Goal: Task Accomplishment & Management: Use online tool/utility

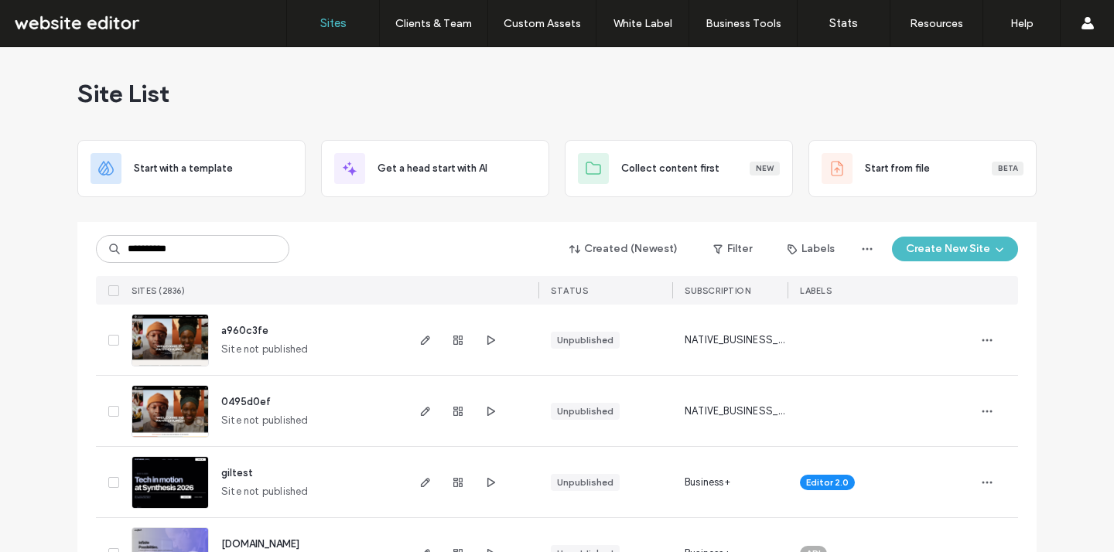
type input "**********"
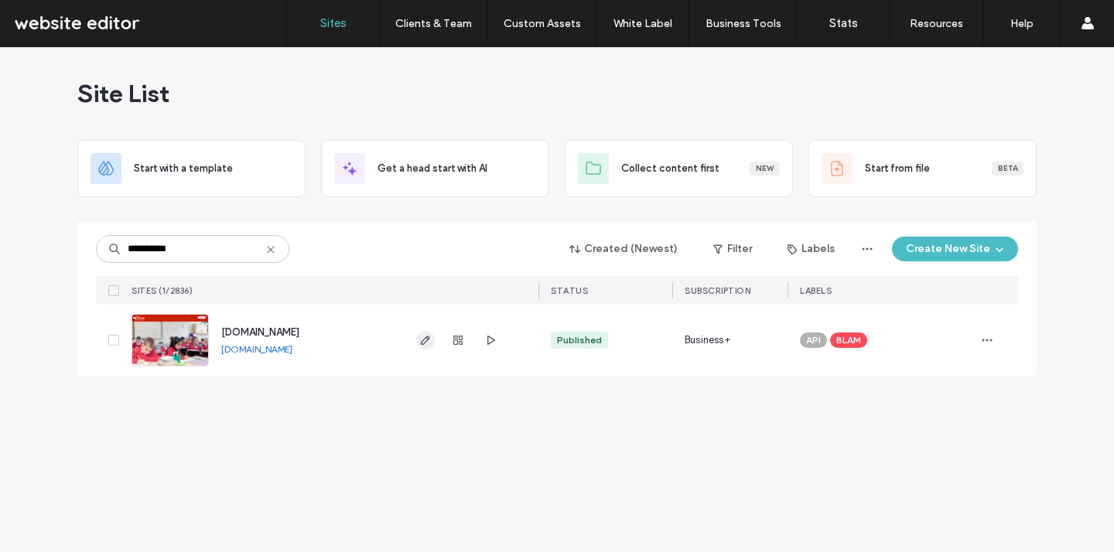
click at [419, 344] on icon "button" at bounding box center [425, 340] width 12 height 12
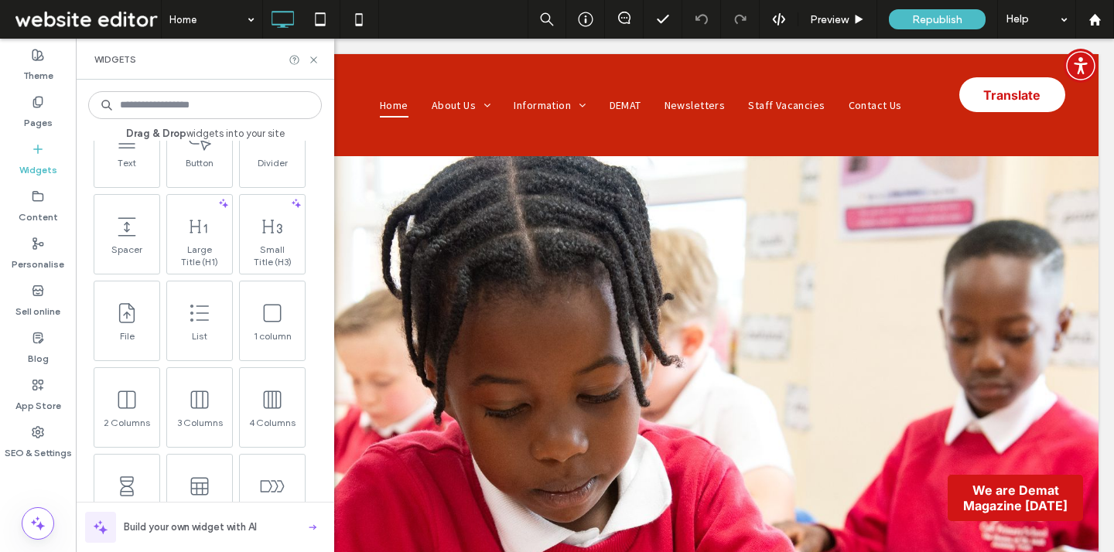
scroll to position [456, 0]
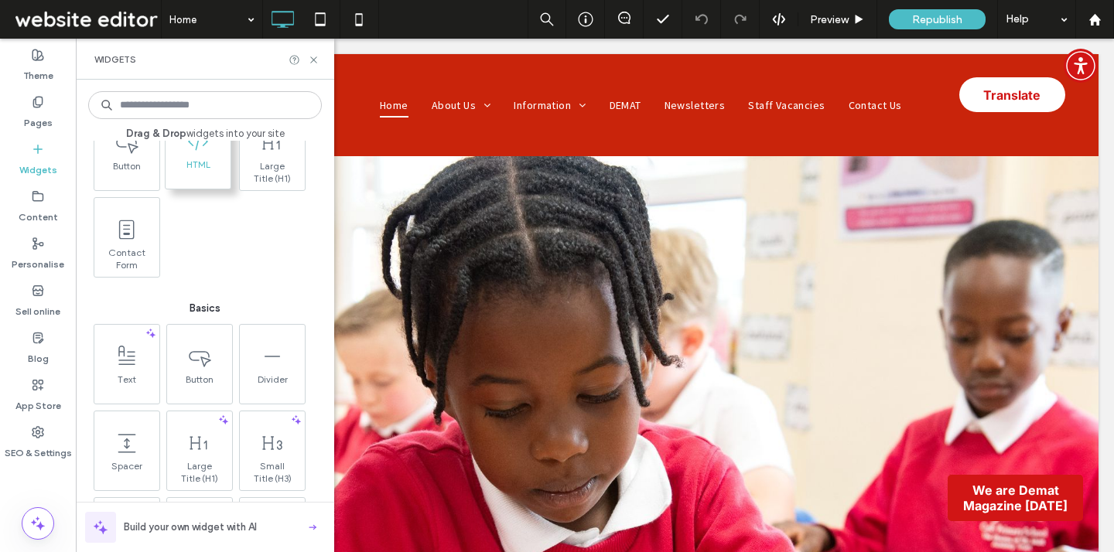
click at [200, 159] on span "HTML" at bounding box center [198, 170] width 65 height 22
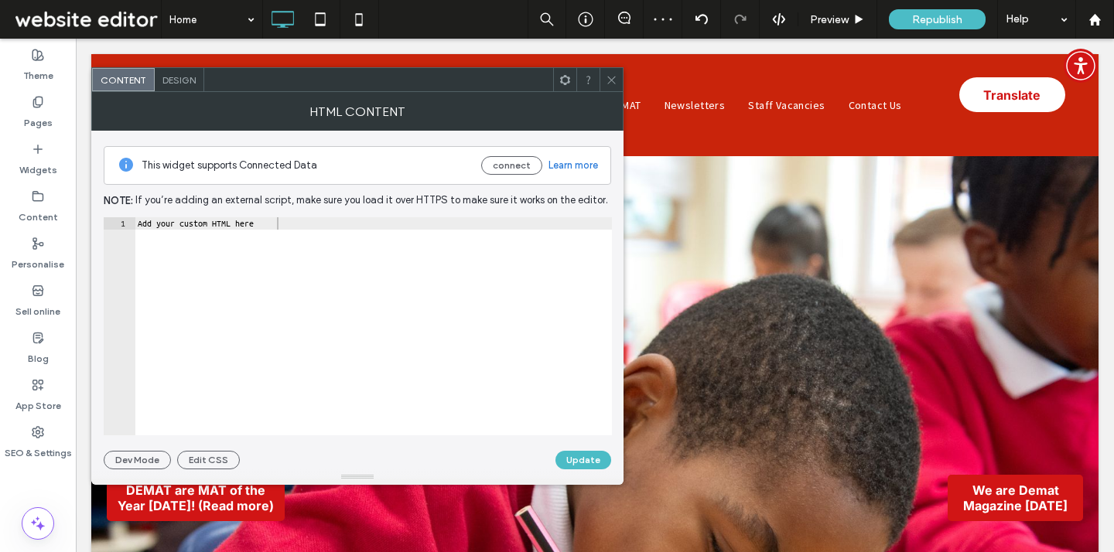
click at [178, 79] on span "Design" at bounding box center [178, 80] width 33 height 12
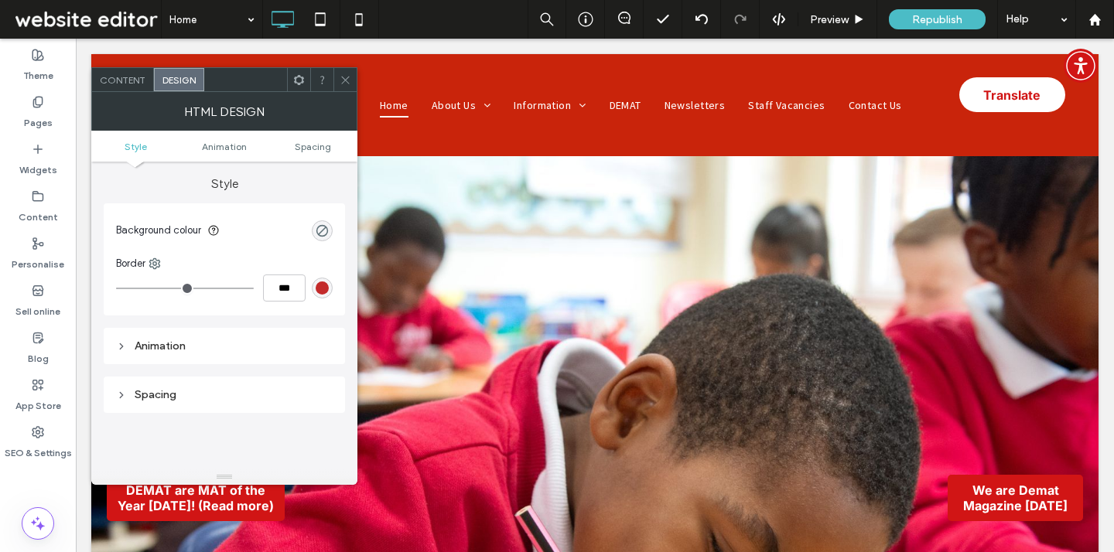
click at [347, 80] on icon at bounding box center [346, 80] width 12 height 12
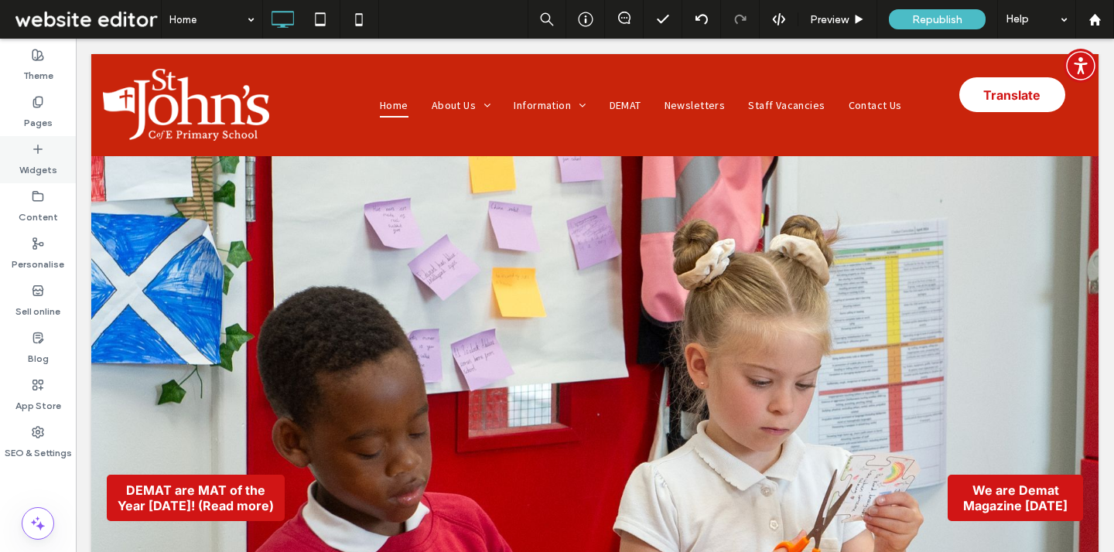
click at [44, 166] on label "Widgets" at bounding box center [38, 167] width 38 height 22
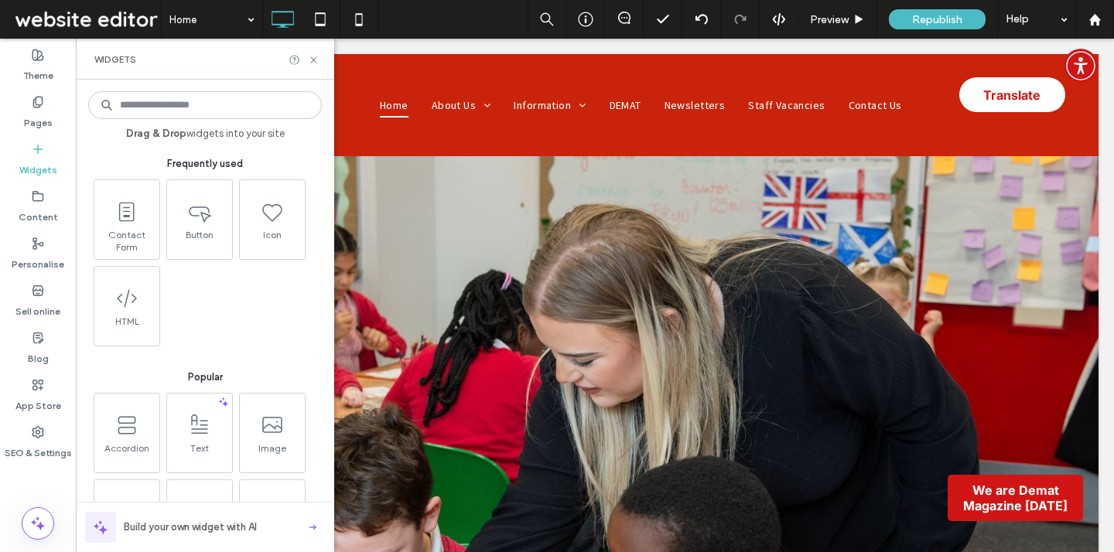
click at [314, 183] on div "Contact Form Button Icon HTML" at bounding box center [207, 262] width 234 height 167
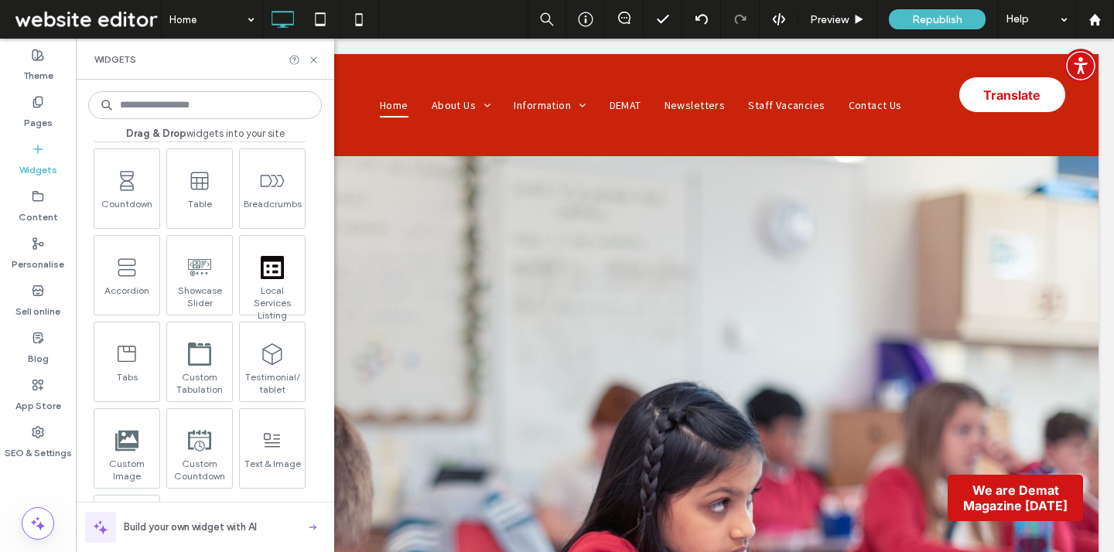
scroll to position [1079, 0]
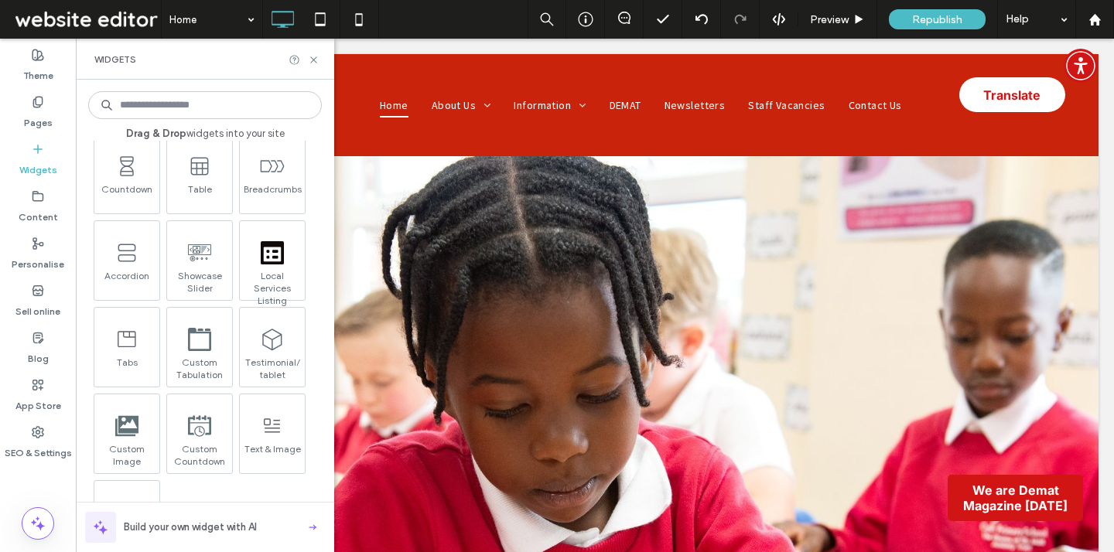
click at [324, 193] on div "Drag & Drop widgets into your site Frequently used Contact Form Button Icon HTM…" at bounding box center [205, 316] width 258 height 473
click at [208, 356] on span "Custom Tabulation" at bounding box center [198, 366] width 65 height 22
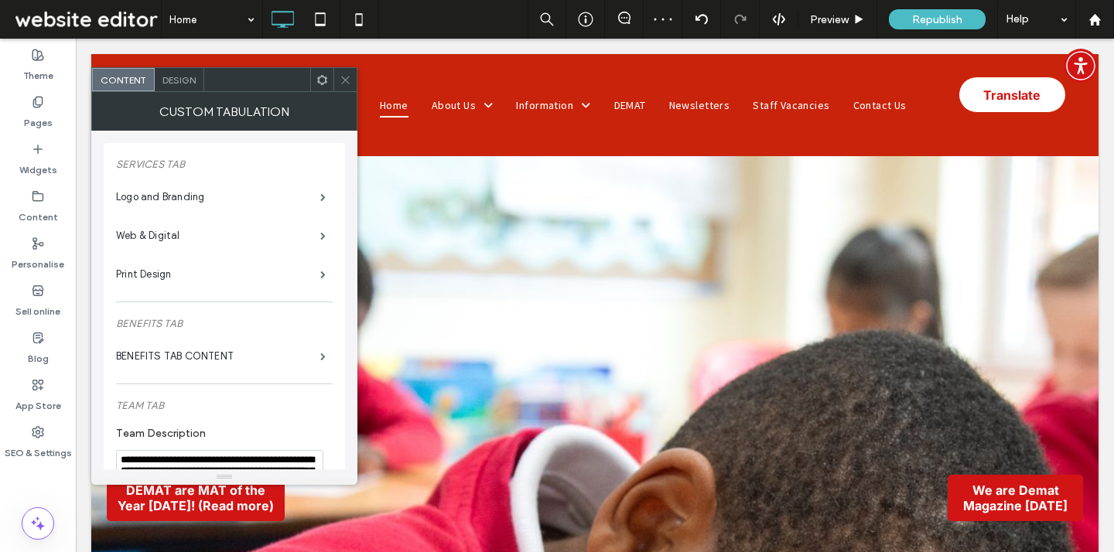
click at [195, 84] on span "Design" at bounding box center [178, 80] width 33 height 12
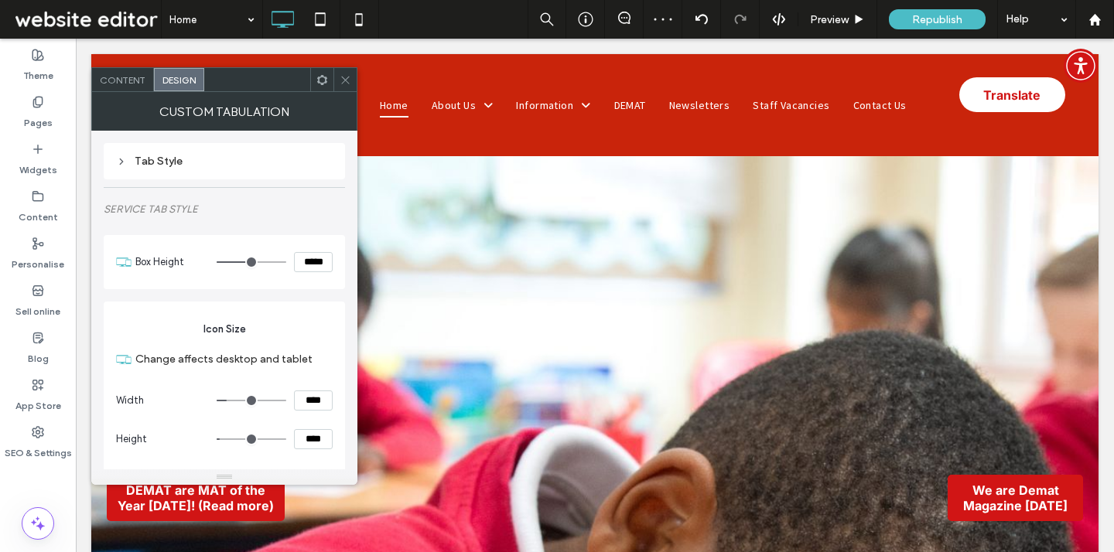
click at [152, 76] on div "Content" at bounding box center [123, 79] width 62 height 23
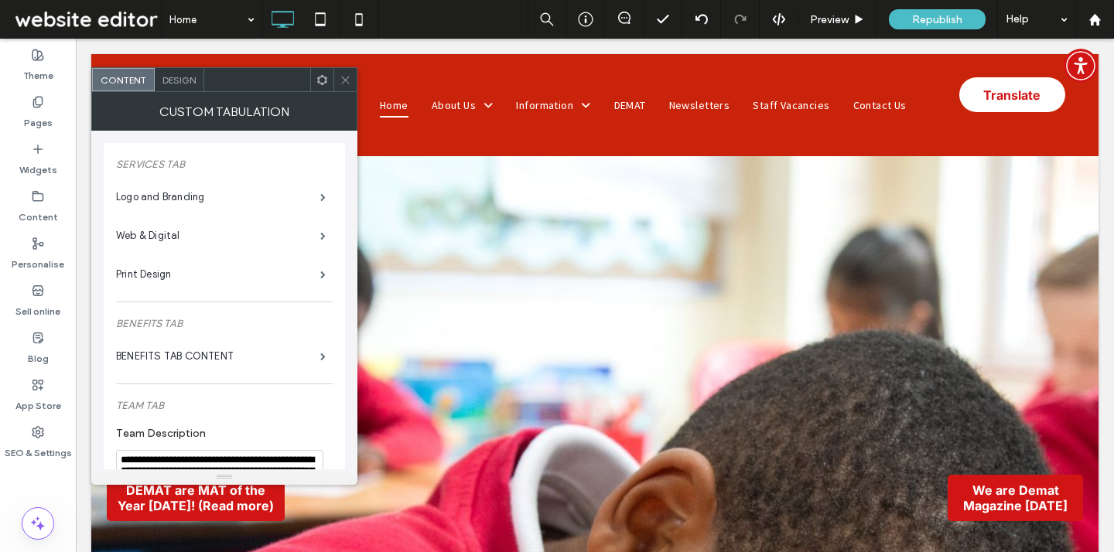
click at [135, 77] on span "Content" at bounding box center [124, 80] width 46 height 12
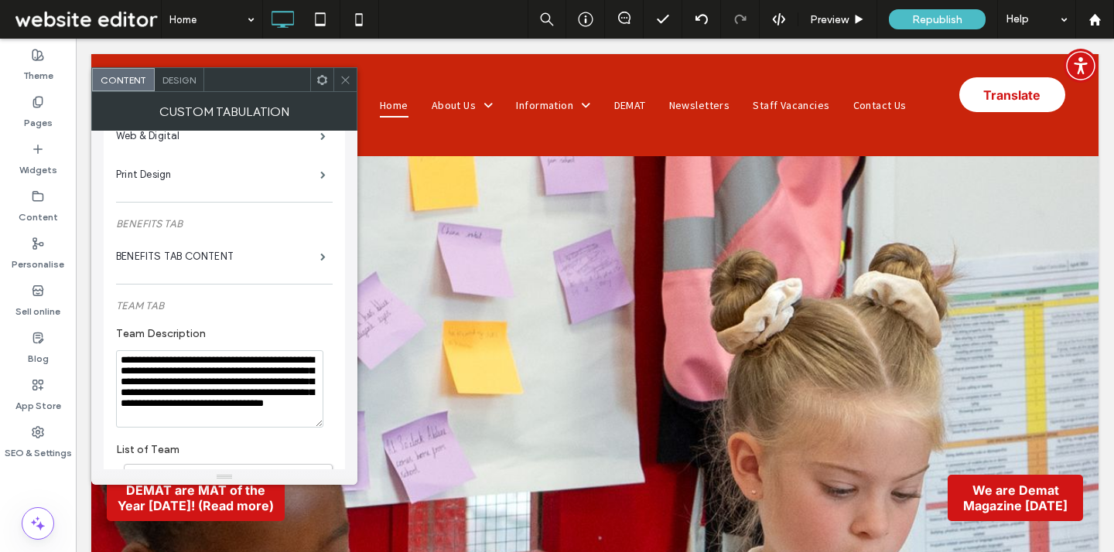
scroll to position [0, 0]
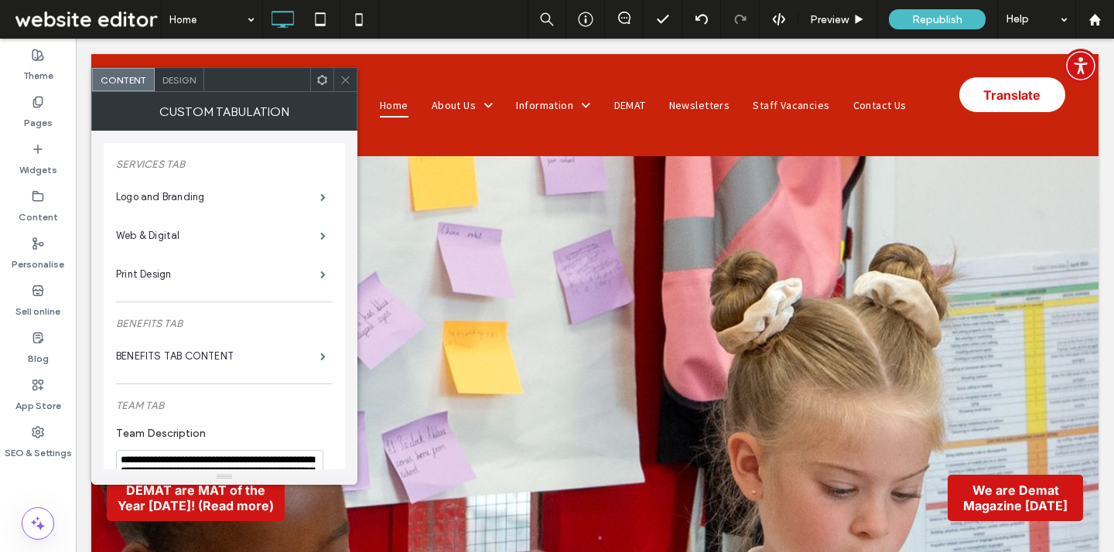
click at [348, 84] on icon at bounding box center [346, 80] width 12 height 12
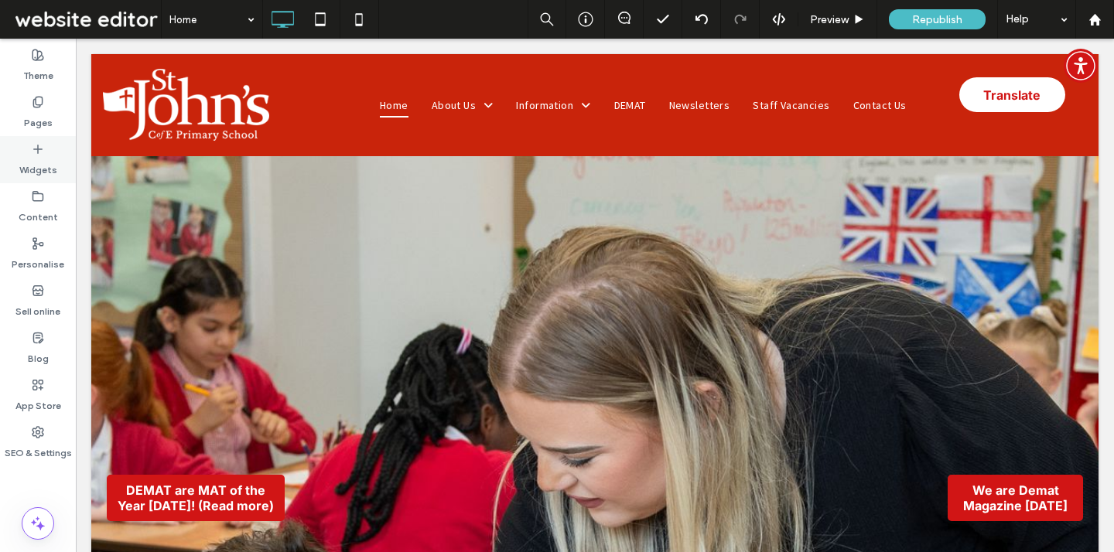
drag, startPoint x: 43, startPoint y: 157, endPoint x: 129, endPoint y: 229, distance: 112.0
click at [43, 157] on label "Widgets" at bounding box center [38, 167] width 38 height 22
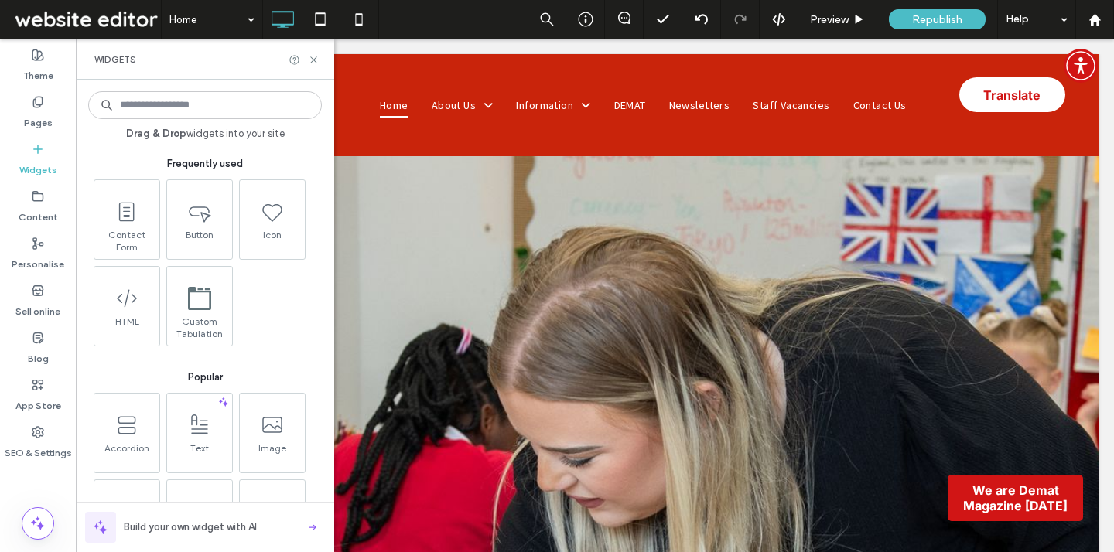
click at [328, 230] on div "Drag & Drop widgets into your site Frequently used Contact Form Button Icon HTM…" at bounding box center [205, 316] width 258 height 473
click at [312, 340] on div "Contact Form Button Icon HTML Custom Tabulation" at bounding box center [207, 262] width 234 height 167
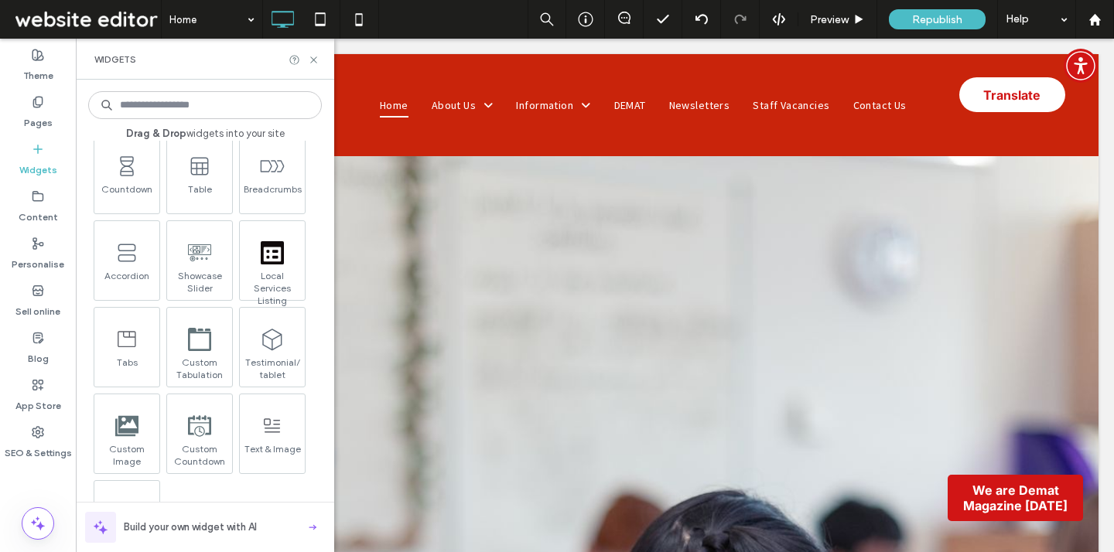
scroll to position [1083, 0]
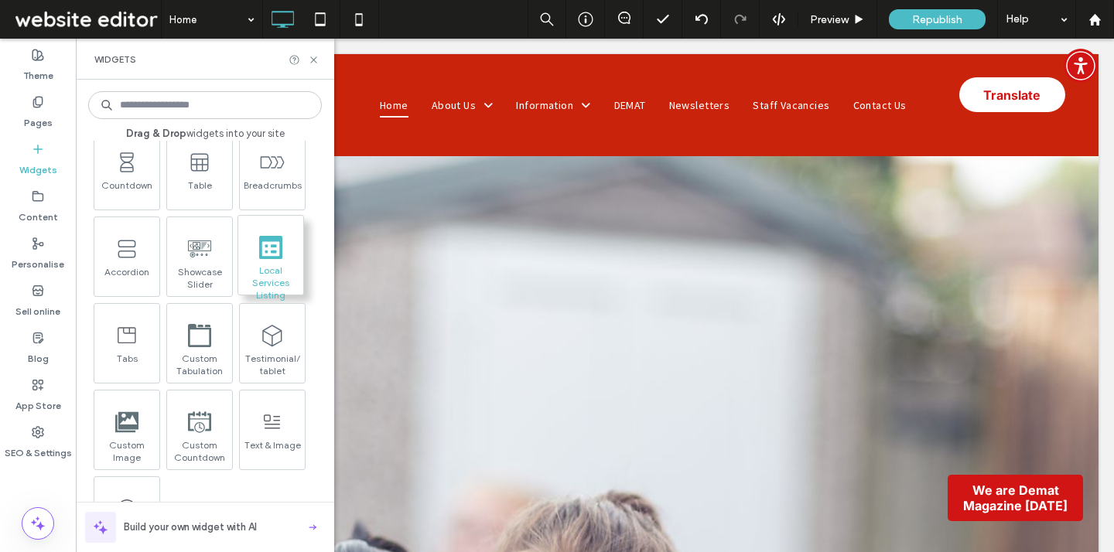
click at [284, 254] on span at bounding box center [270, 247] width 65 height 35
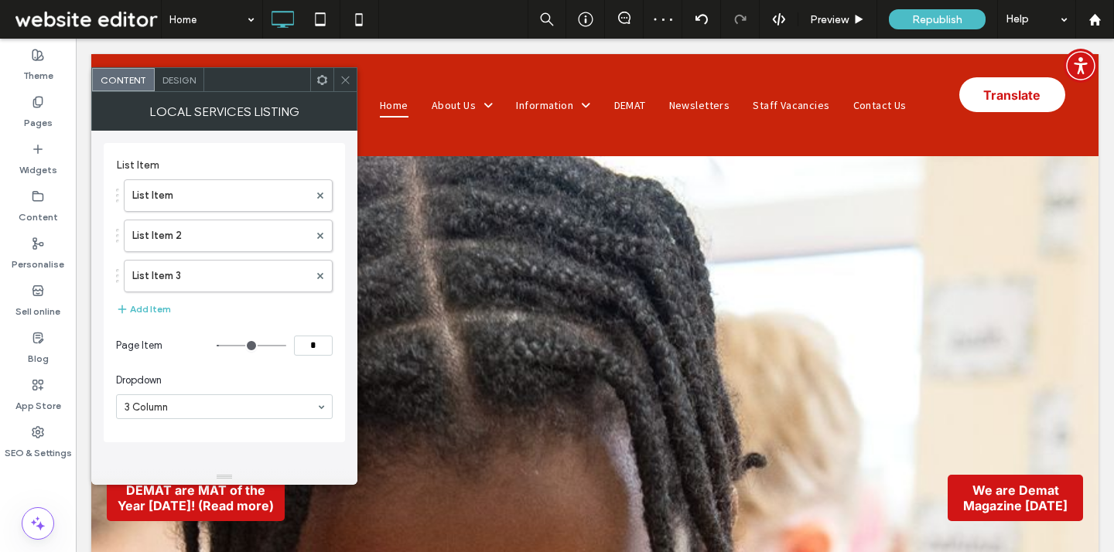
click at [181, 80] on span "Design" at bounding box center [178, 80] width 33 height 12
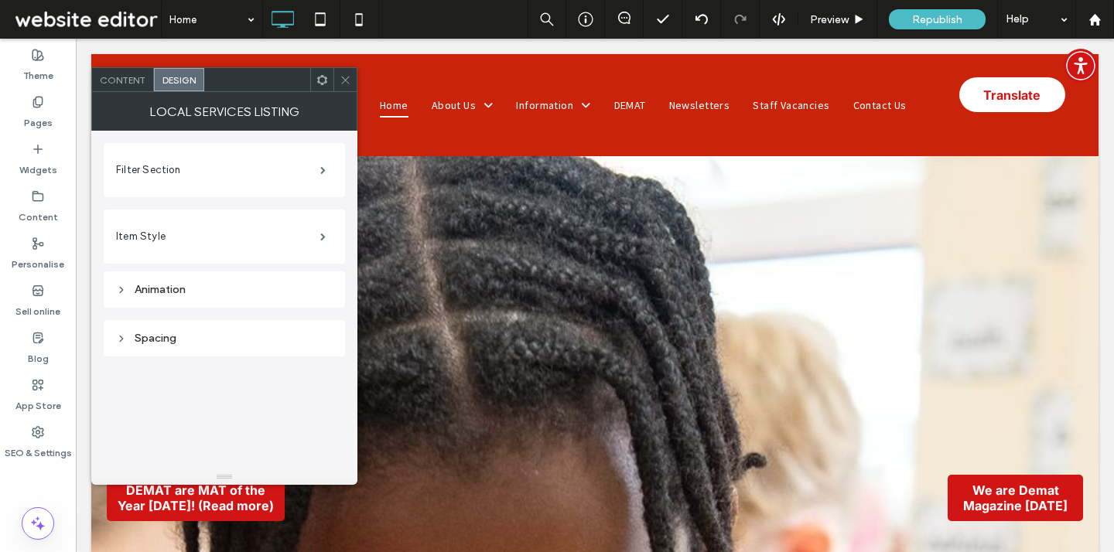
click at [134, 77] on span "Content" at bounding box center [123, 80] width 46 height 12
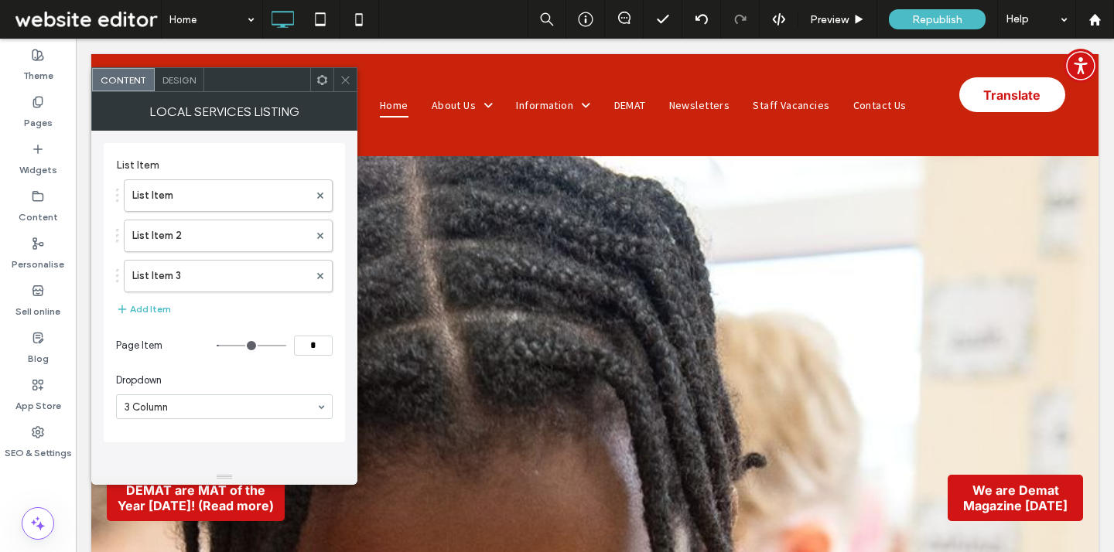
click at [348, 186] on div "List Item List Item List Item 2 List Item 3 Add Item Page Item * Dropdown 3 Col…" at bounding box center [224, 300] width 266 height 339
drag, startPoint x: 424, startPoint y: 224, endPoint x: 353, endPoint y: 485, distance: 270.3
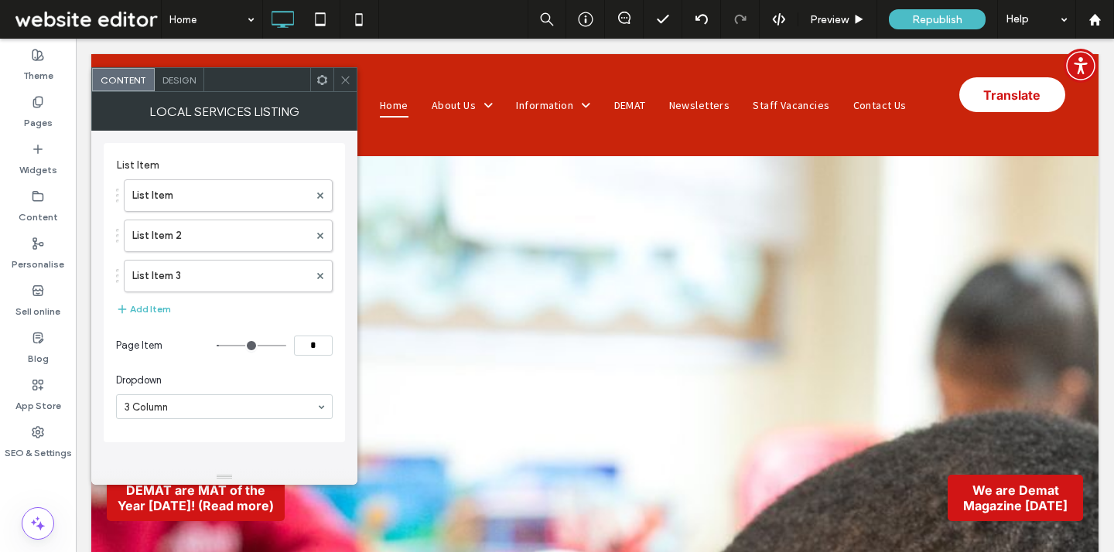
click at [348, 91] on div "Content Design" at bounding box center [224, 79] width 266 height 25
click at [346, 80] on use at bounding box center [345, 80] width 8 height 8
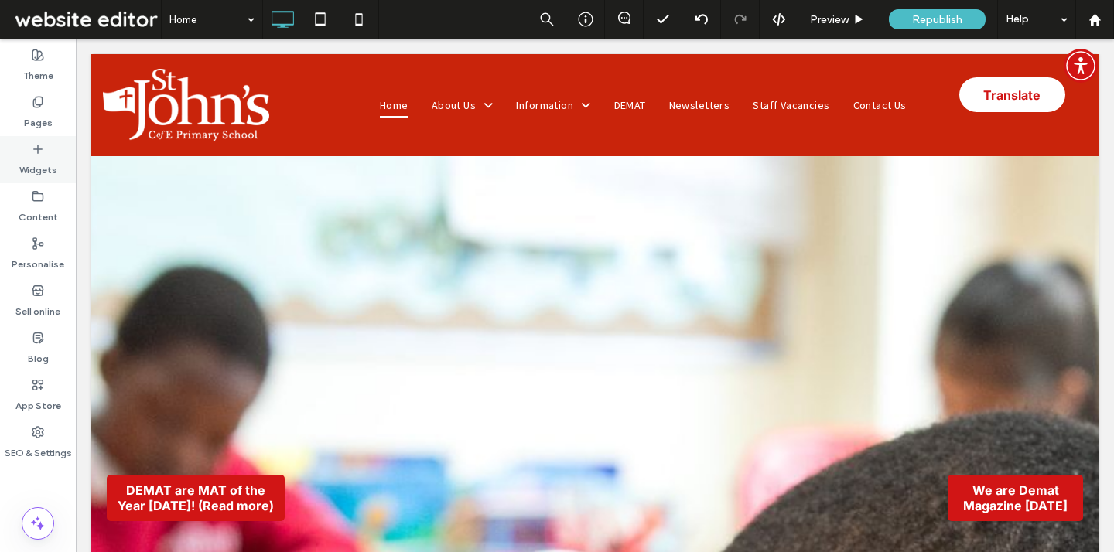
click at [53, 150] on div "Widgets" at bounding box center [38, 159] width 76 height 47
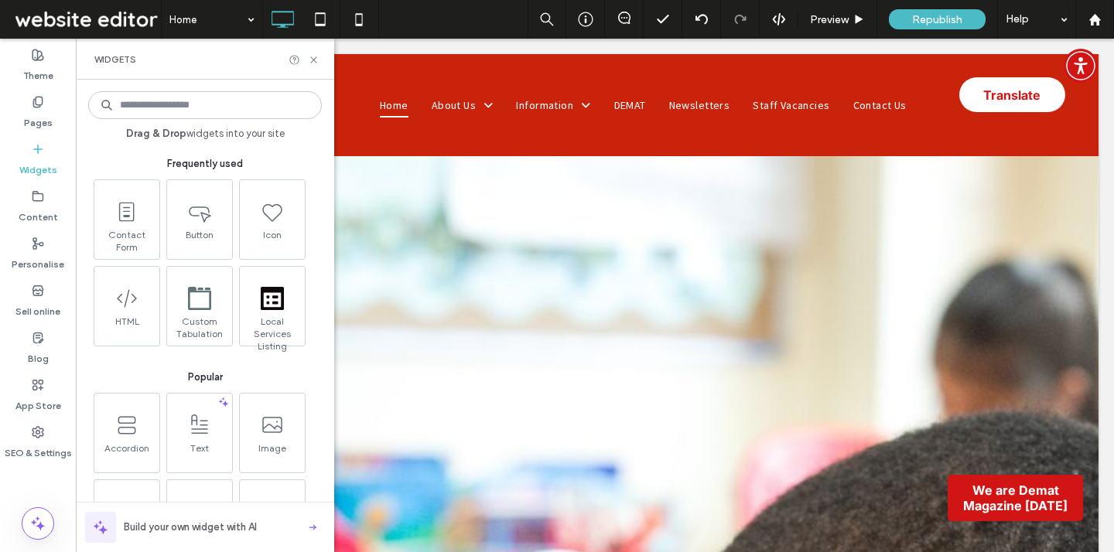
click at [308, 150] on div "Frequently used" at bounding box center [205, 156] width 234 height 31
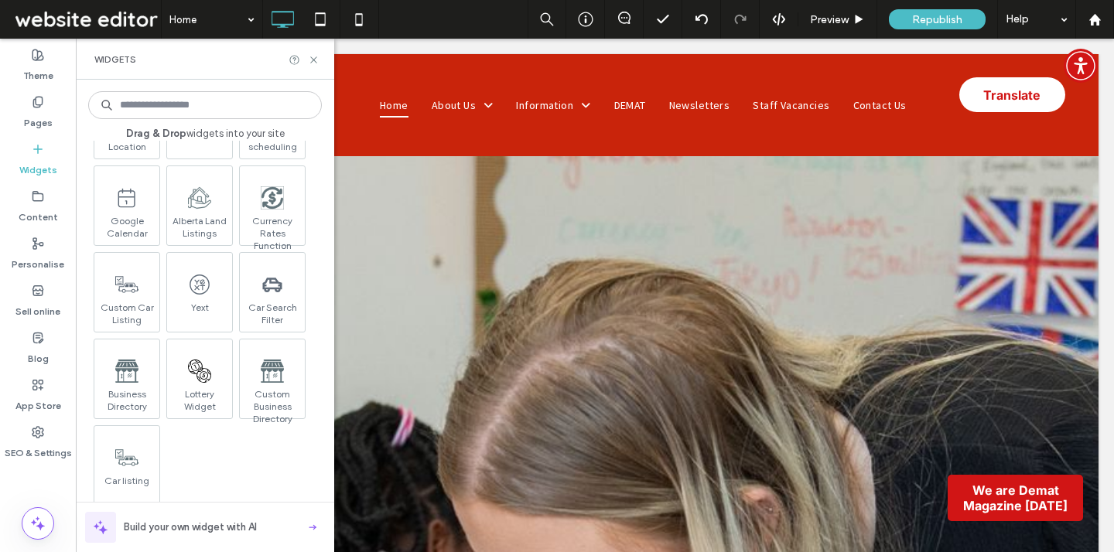
scroll to position [2439, 0]
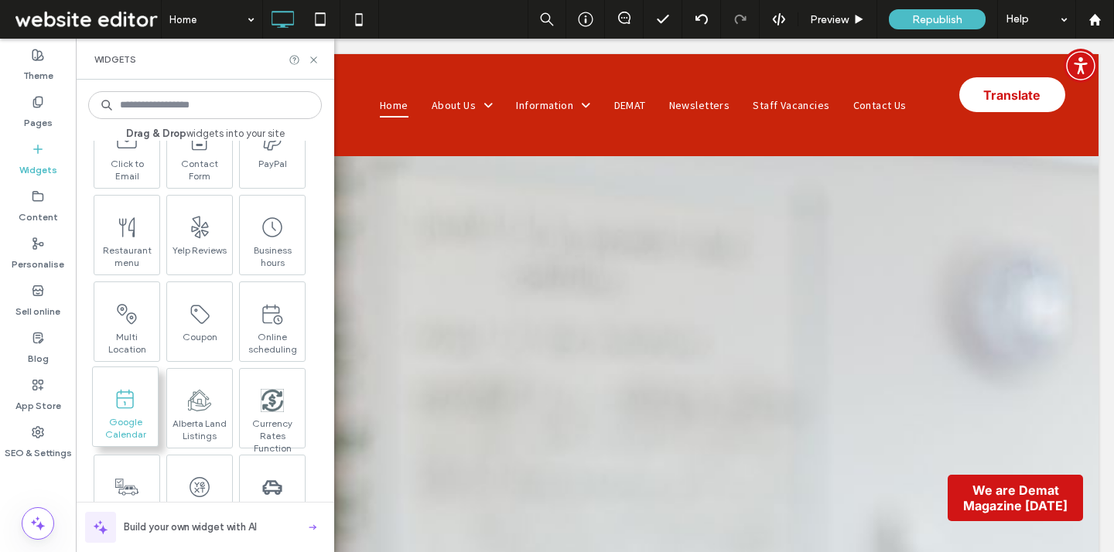
click at [128, 407] on use at bounding box center [125, 398] width 17 height 19
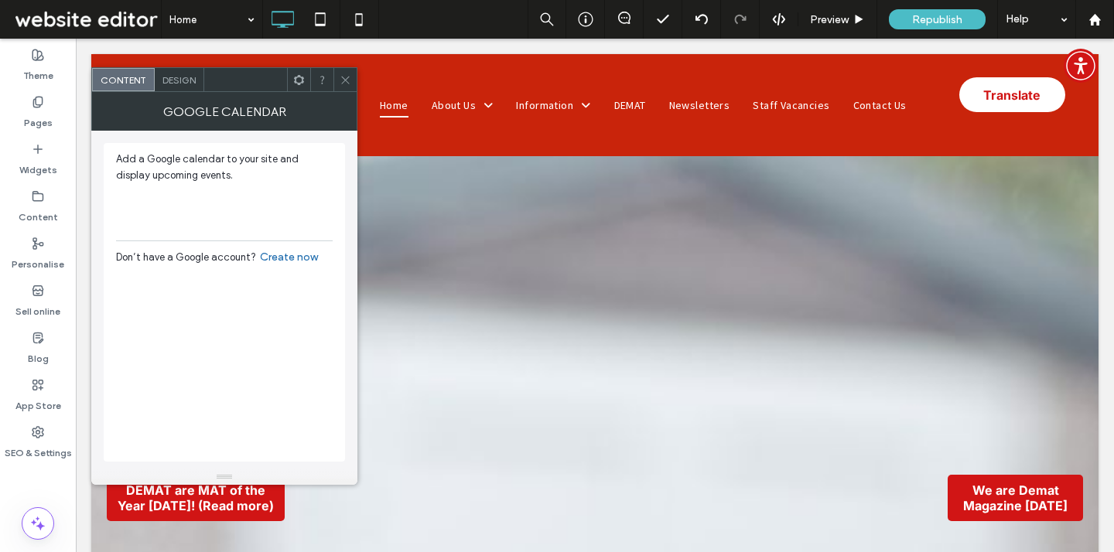
click at [190, 96] on div "Google Calendar" at bounding box center [224, 111] width 266 height 39
click at [188, 86] on div "Design" at bounding box center [180, 79] width 50 height 23
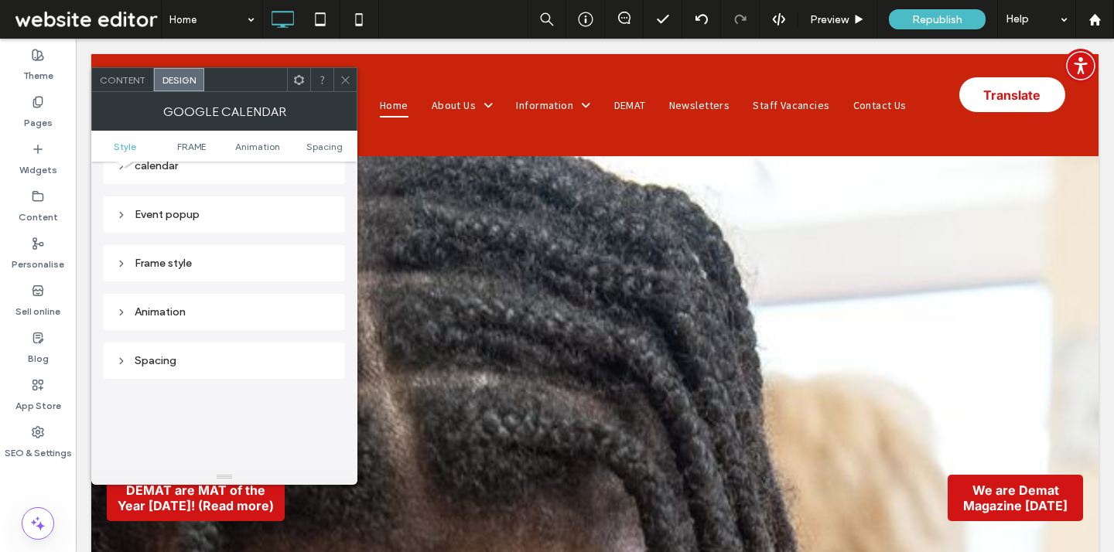
scroll to position [0, 0]
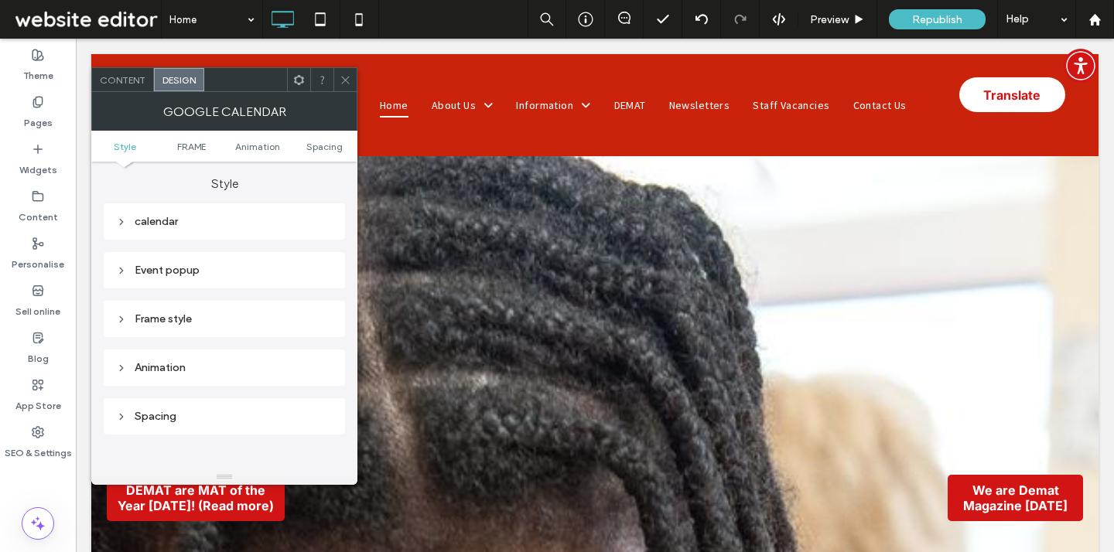
click at [186, 221] on div "calendar" at bounding box center [224, 221] width 217 height 13
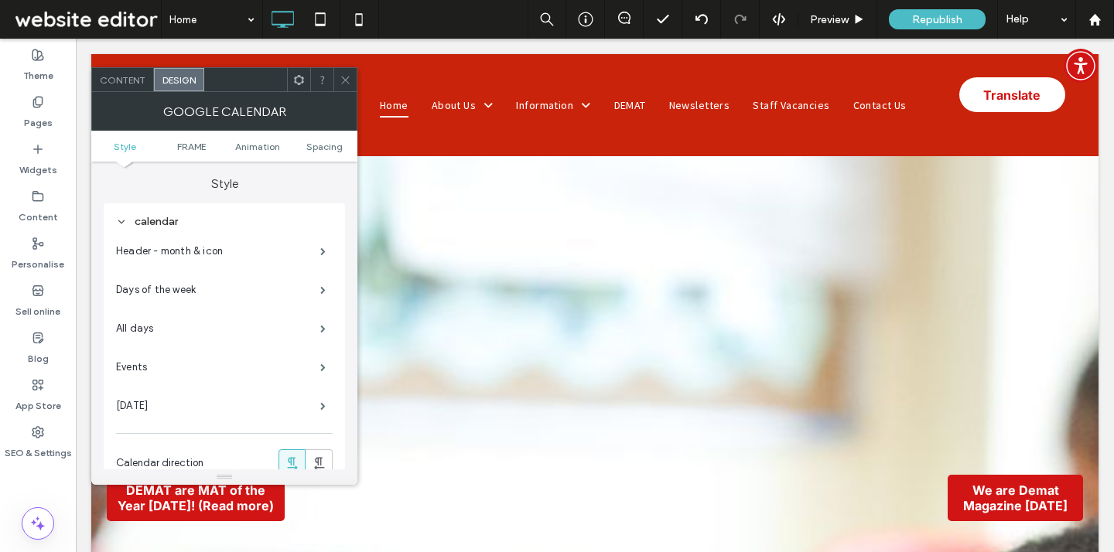
click at [116, 88] on div "Content" at bounding box center [123, 79] width 62 height 23
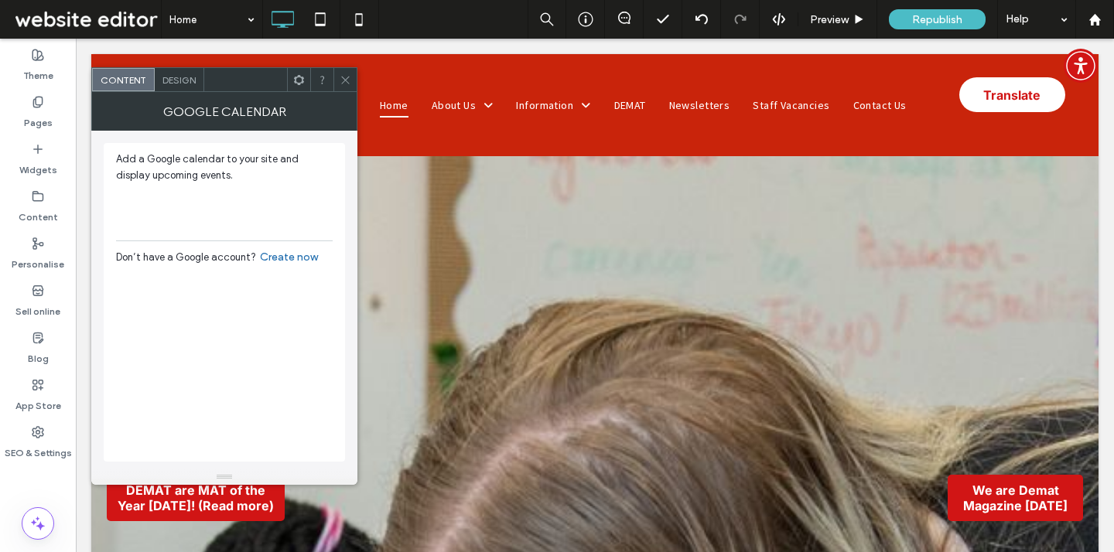
click at [160, 89] on div "Design" at bounding box center [180, 79] width 50 height 23
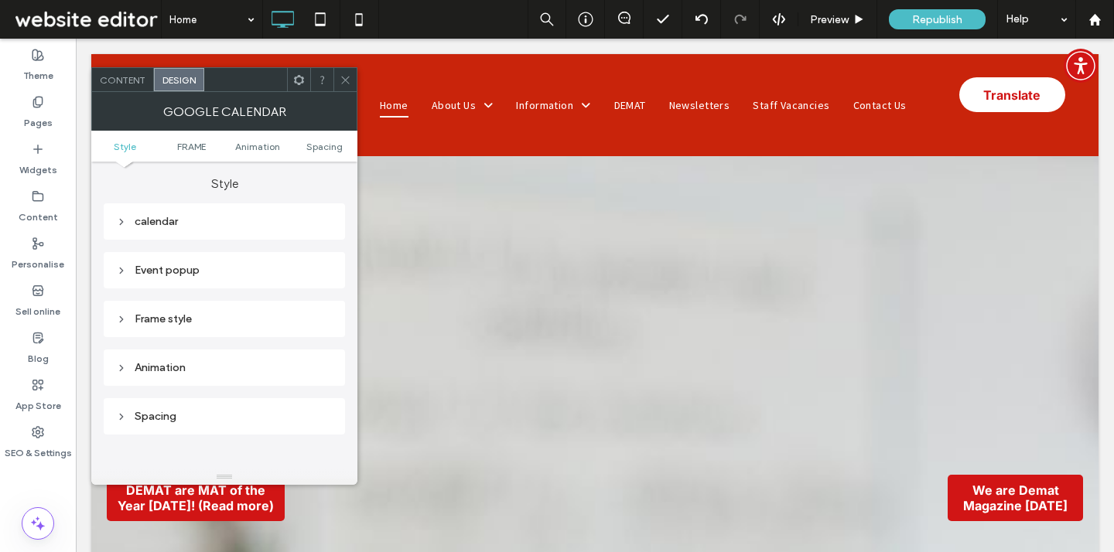
click at [345, 86] on span at bounding box center [346, 79] width 12 height 23
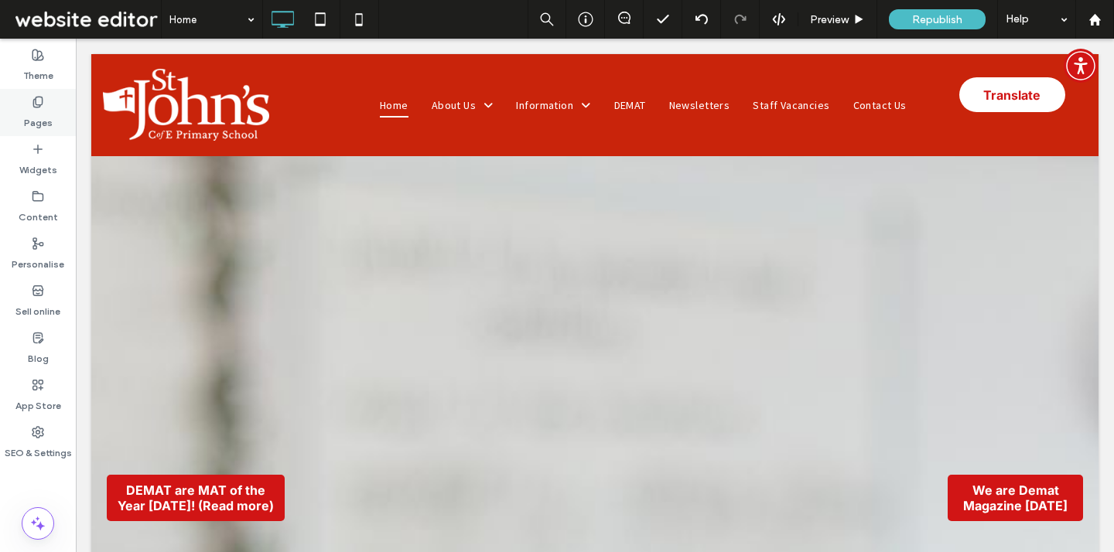
click at [54, 122] on div "Pages" at bounding box center [38, 112] width 76 height 47
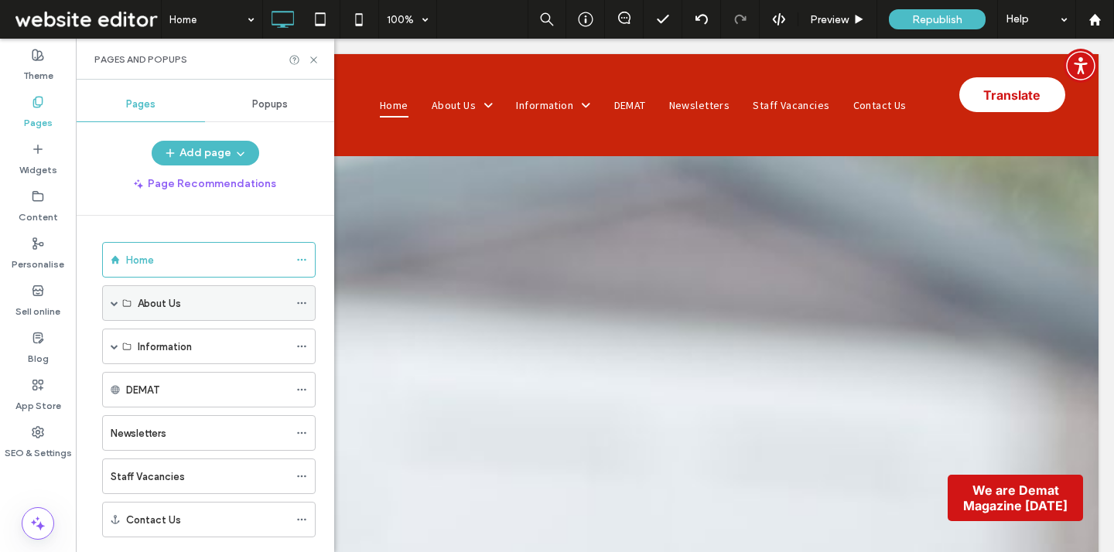
click at [190, 309] on div "About Us" at bounding box center [213, 304] width 151 height 16
click at [114, 305] on span at bounding box center [115, 303] width 8 height 8
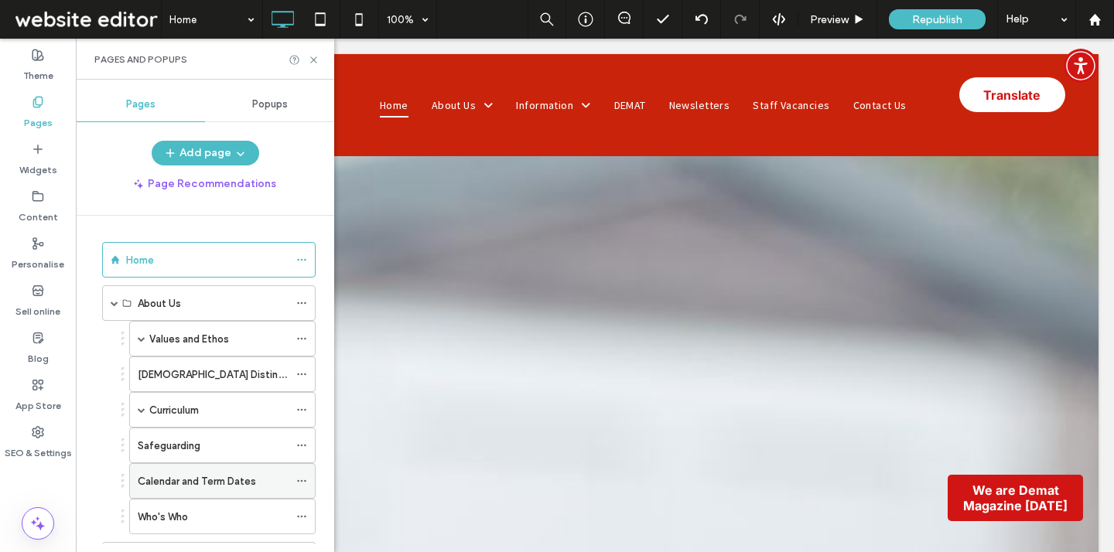
click at [193, 483] on label "Calendar and Term Dates" at bounding box center [197, 481] width 118 height 27
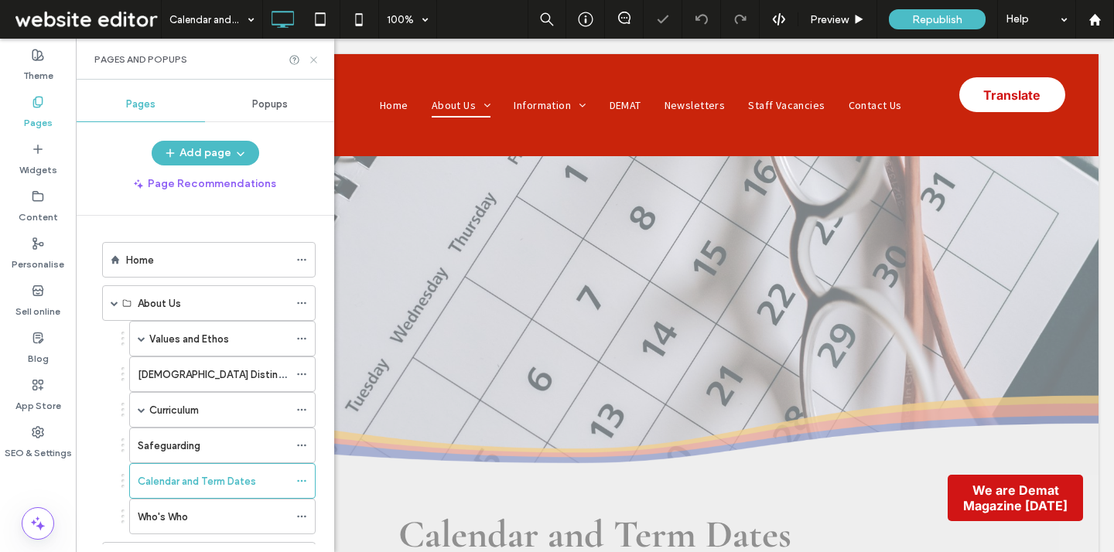
click at [316, 59] on icon at bounding box center [314, 60] width 12 height 12
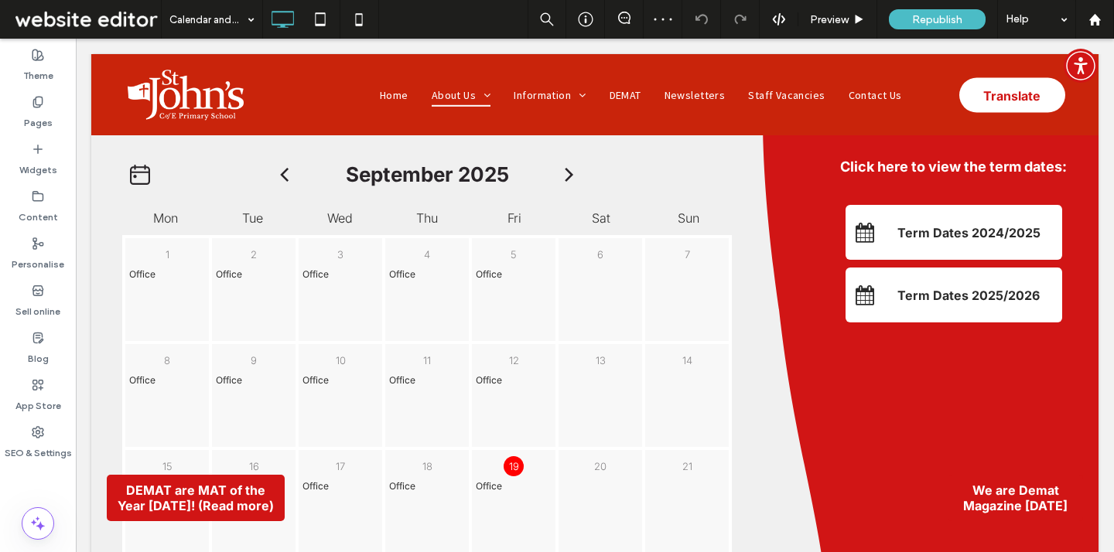
scroll to position [538, 0]
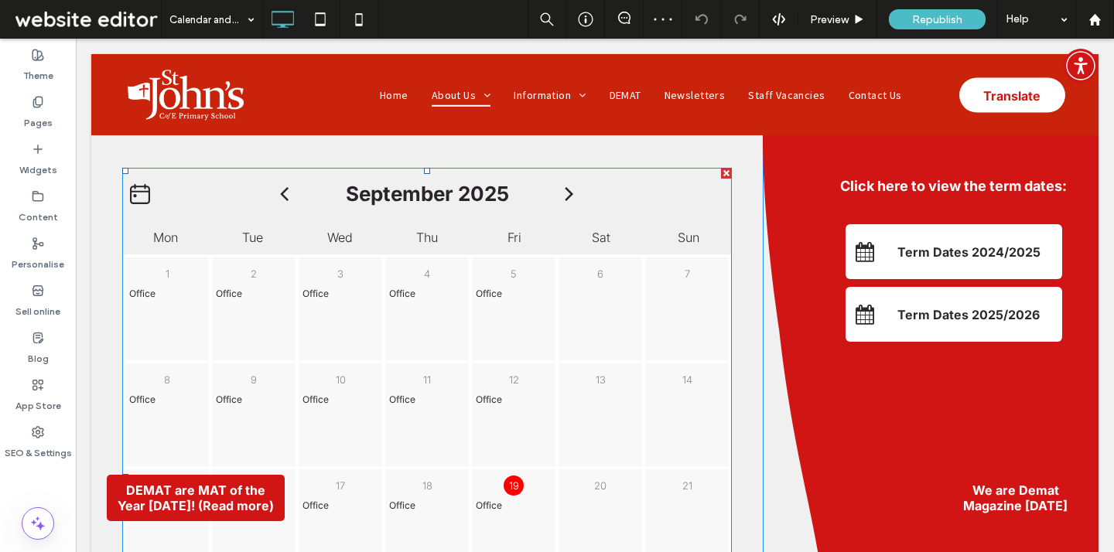
click at [609, 319] on div "6" at bounding box center [600, 309] width 87 height 106
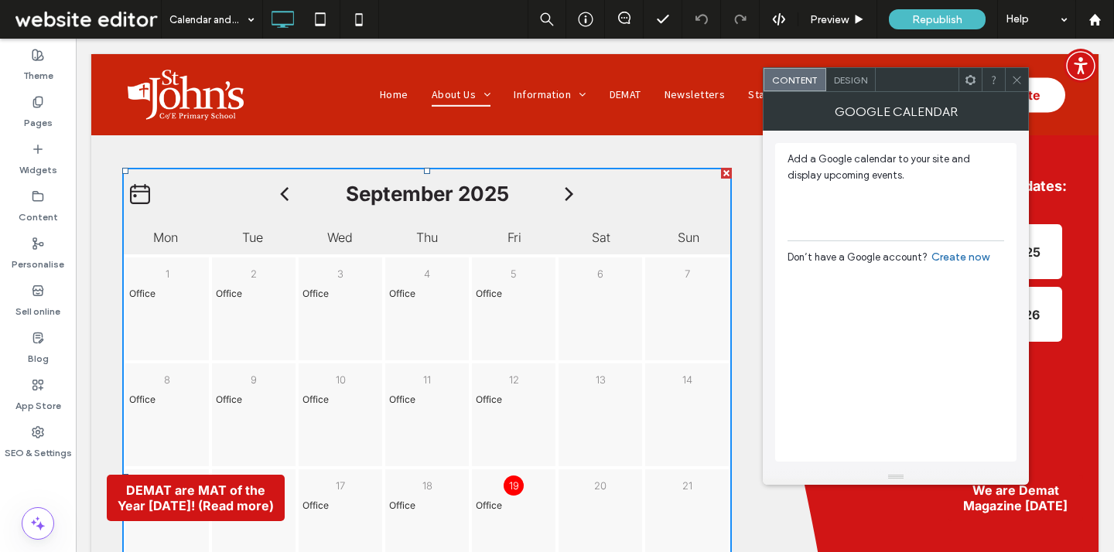
click at [860, 85] on div "Design" at bounding box center [851, 79] width 50 height 23
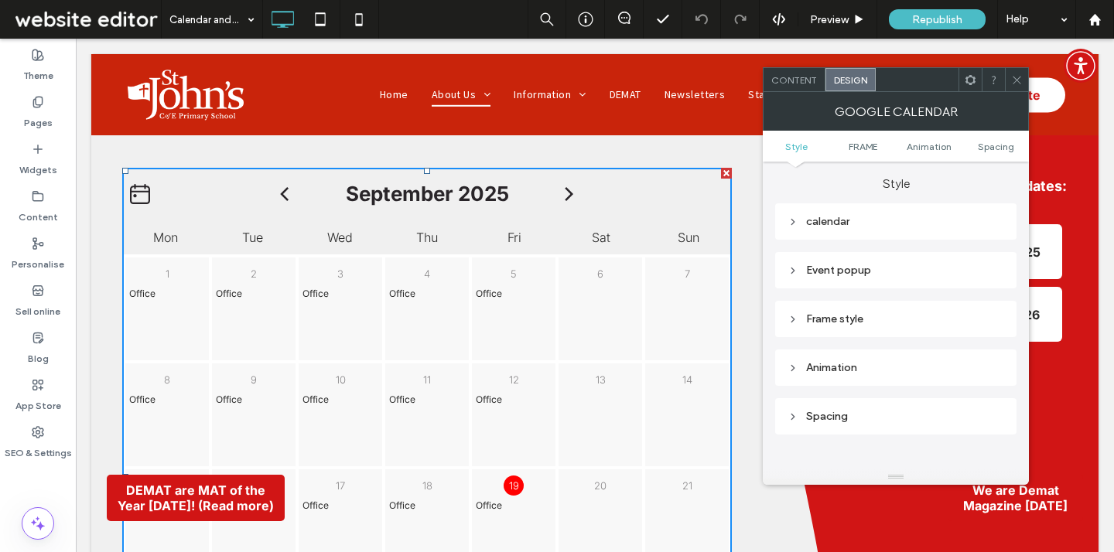
click at [796, 83] on span "Content" at bounding box center [794, 80] width 46 height 12
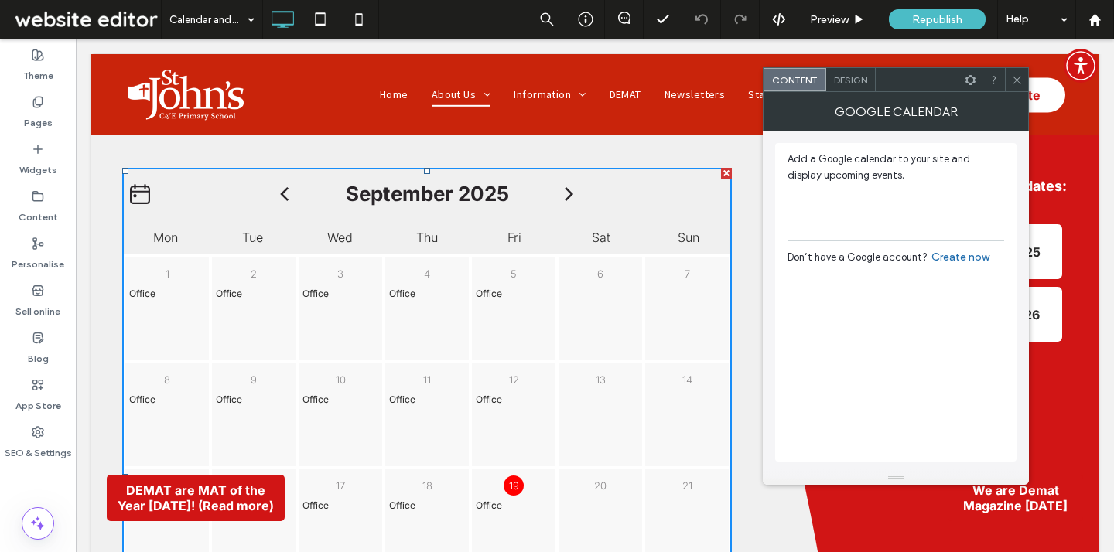
click at [877, 91] on div at bounding box center [917, 79] width 83 height 23
click at [860, 84] on span "Design" at bounding box center [850, 80] width 33 height 12
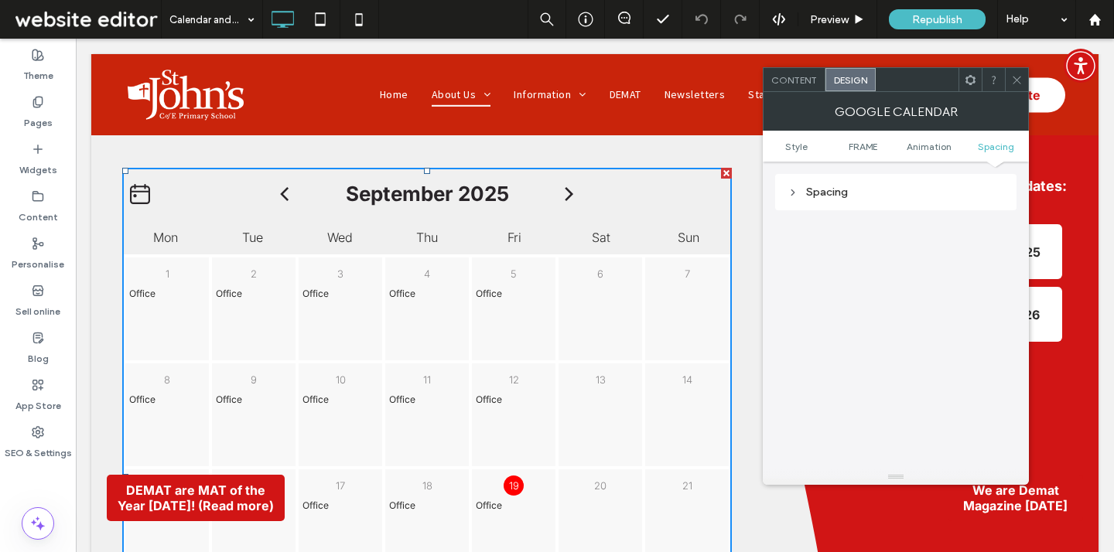
scroll to position [0, 0]
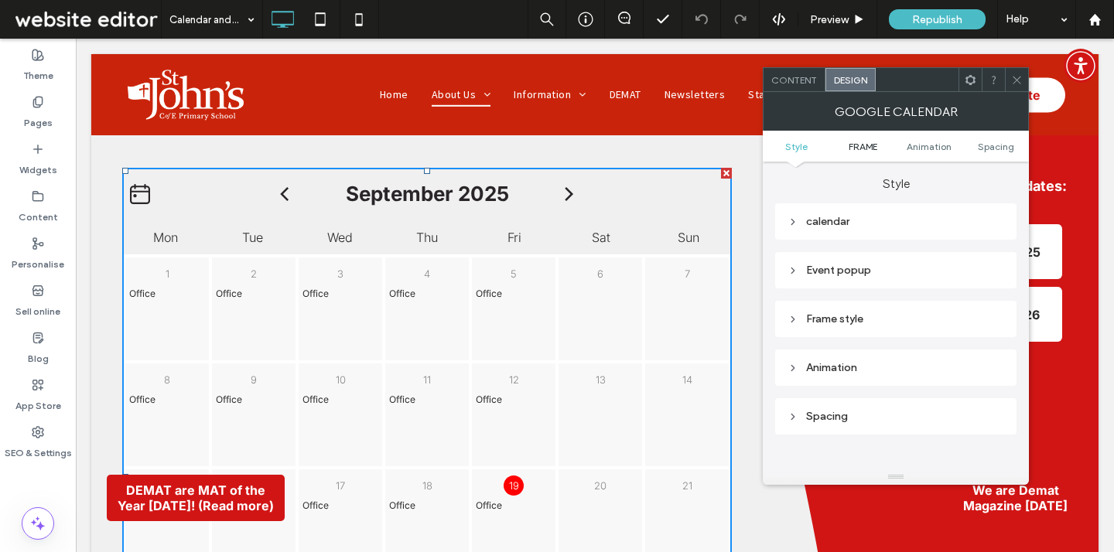
click at [856, 147] on span "FRAME" at bounding box center [863, 147] width 29 height 12
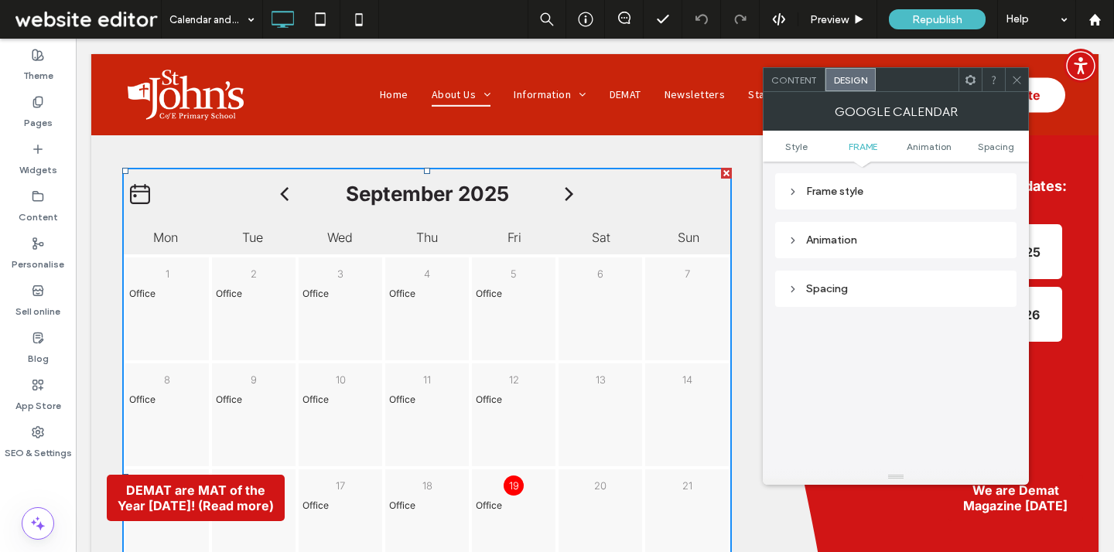
click at [928, 153] on ul "Style FRAME Animation Spacing" at bounding box center [896, 146] width 266 height 31
click at [933, 149] on span "Animation" at bounding box center [929, 147] width 45 height 12
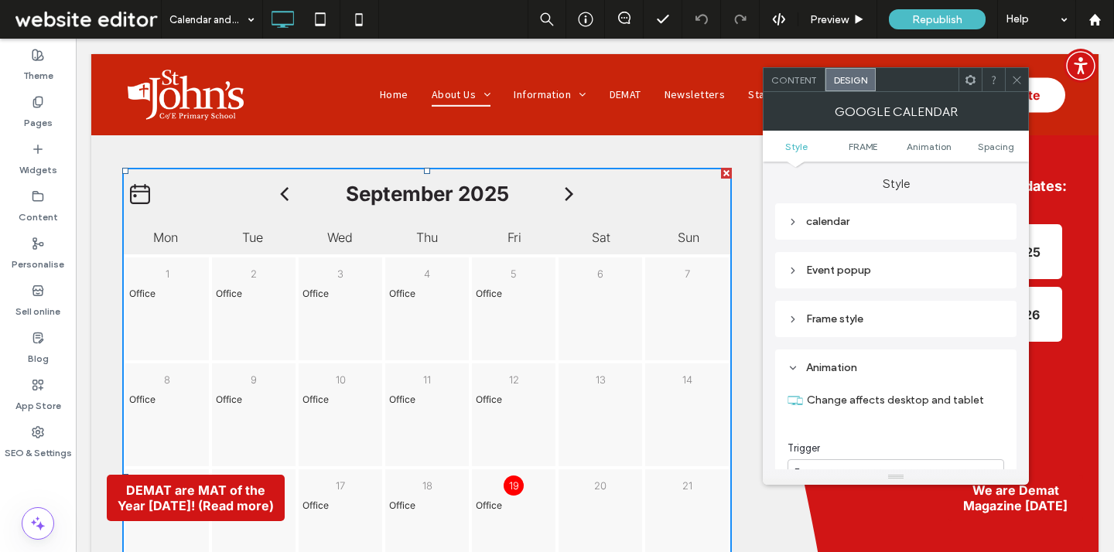
click at [810, 87] on div "Content" at bounding box center [795, 79] width 62 height 23
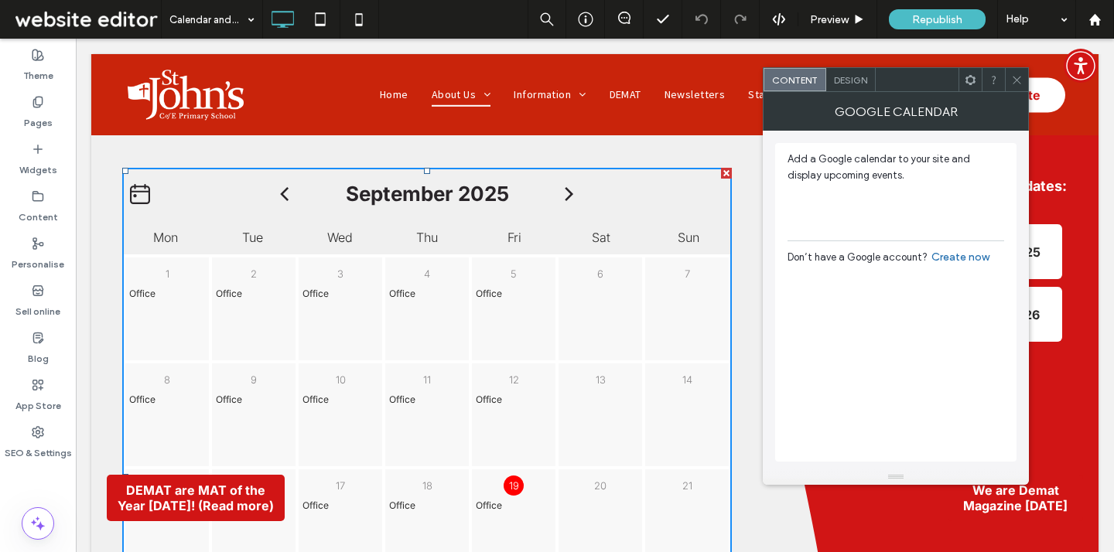
click at [966, 85] on icon at bounding box center [971, 80] width 12 height 12
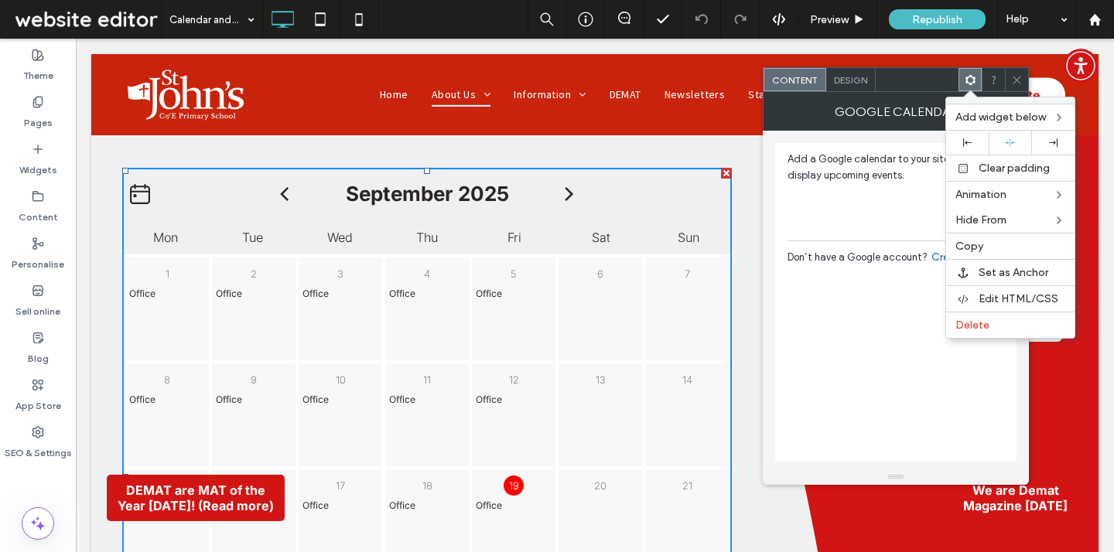
click at [899, 318] on div "Add a Google calendar to your site and display upcoming events. Don’t have a Go…" at bounding box center [896, 243] width 217 height 184
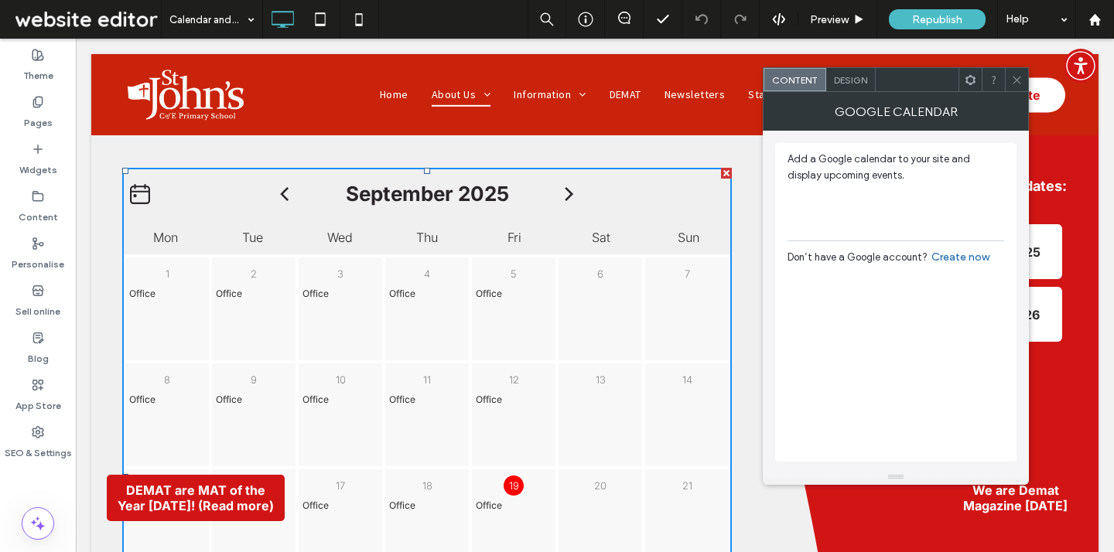
click at [975, 83] on icon at bounding box center [971, 80] width 12 height 12
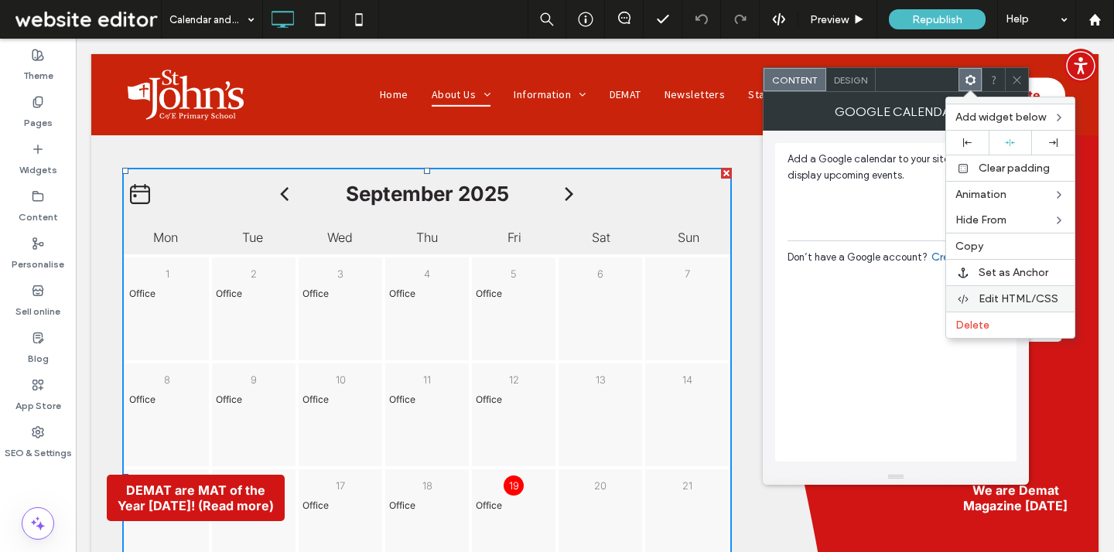
click at [1000, 293] on span "Edit HTML/CSS" at bounding box center [1019, 298] width 80 height 13
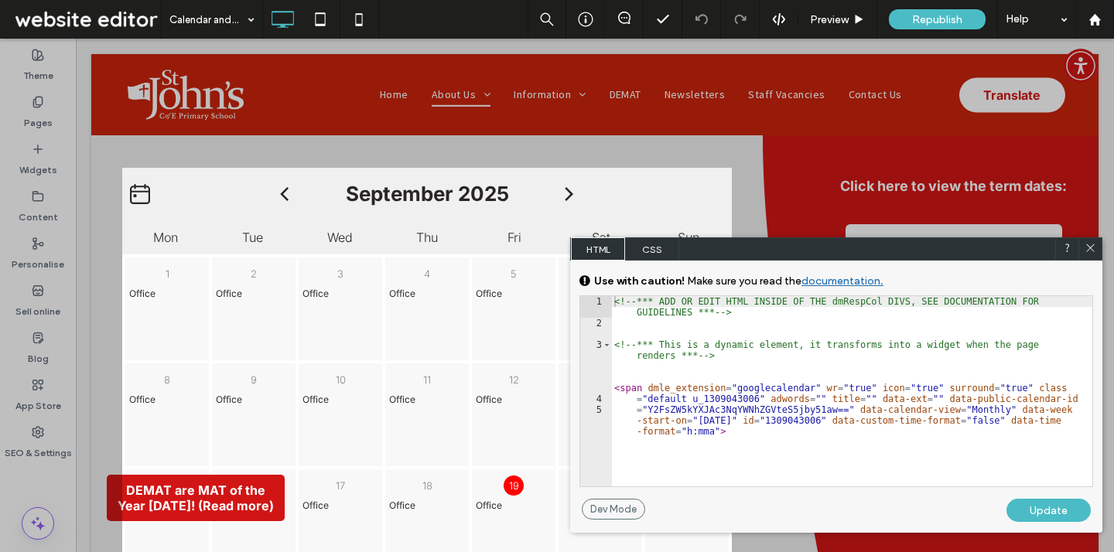
click at [658, 251] on span "CSS" at bounding box center [652, 249] width 54 height 23
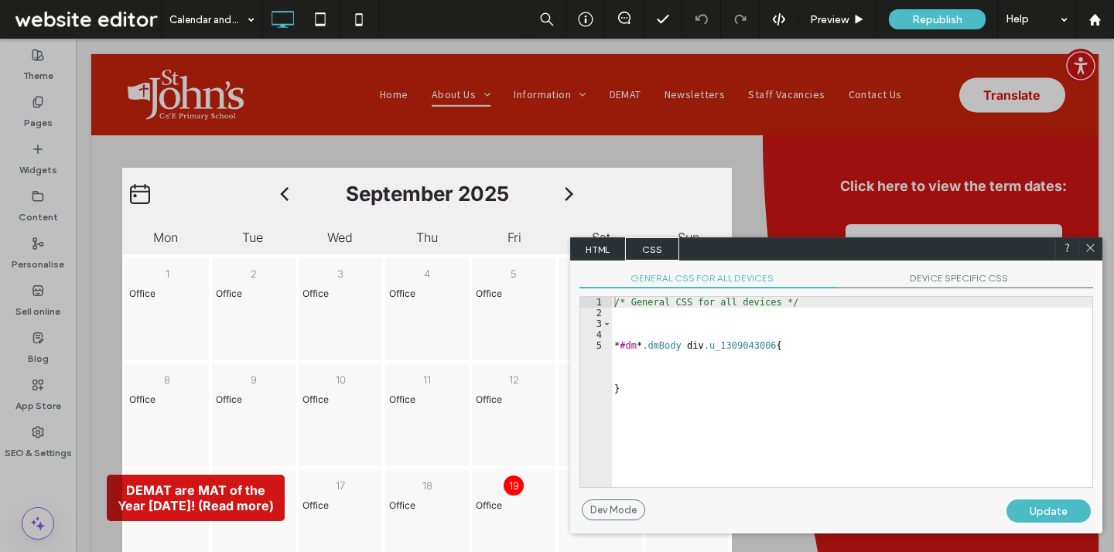
click at [602, 251] on span "HTML" at bounding box center [598, 249] width 54 height 23
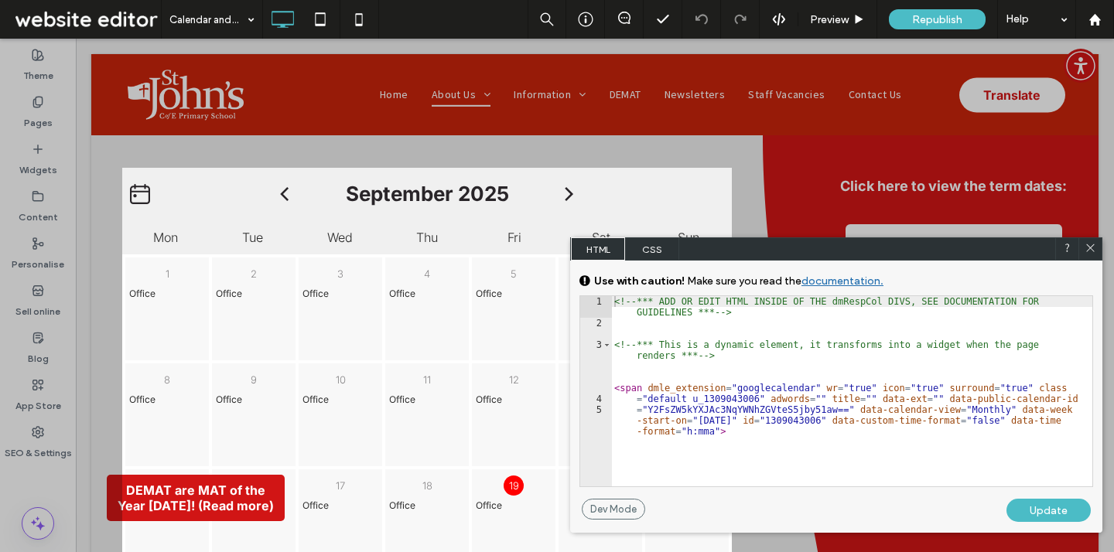
click at [1095, 357] on div "General CSS for all devices DEVICE SPECIFIC CSS Use with caution! Make sure you…" at bounding box center [836, 380] width 532 height 238
drag, startPoint x: 1095, startPoint y: 357, endPoint x: 1095, endPoint y: 301, distance: 55.7
click at [1095, 301] on div "General CSS for all devices DEVICE SPECIFIC CSS Use with caution! Make sure you…" at bounding box center [836, 380] width 532 height 238
click at [1090, 248] on use at bounding box center [1090, 248] width 8 height 8
